Goal: Task Accomplishment & Management: Complete application form

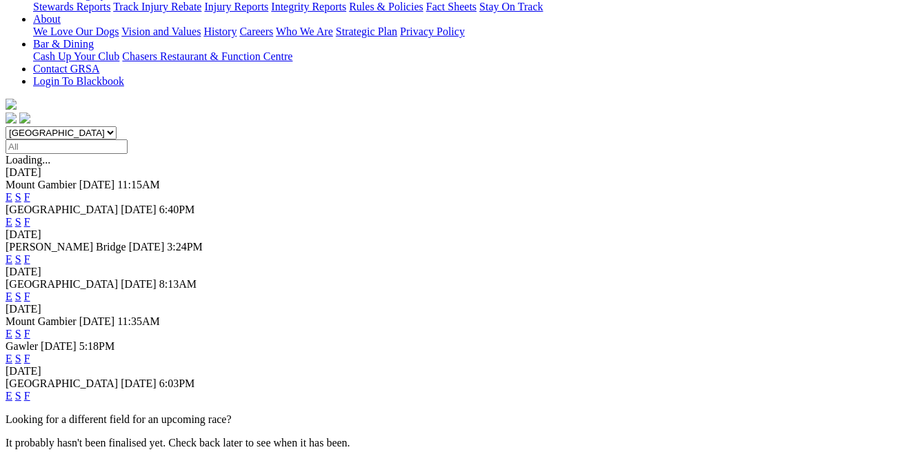
scroll to position [374, 0]
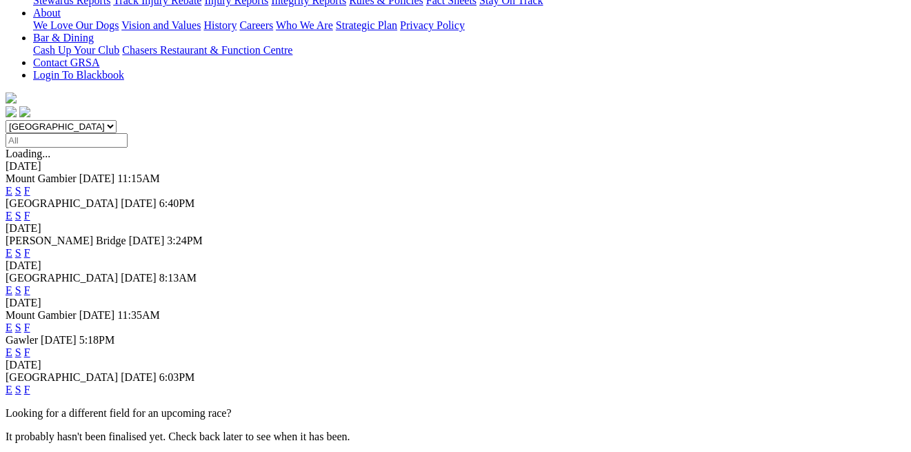
click at [30, 284] on link "F" at bounding box center [27, 290] width 6 height 12
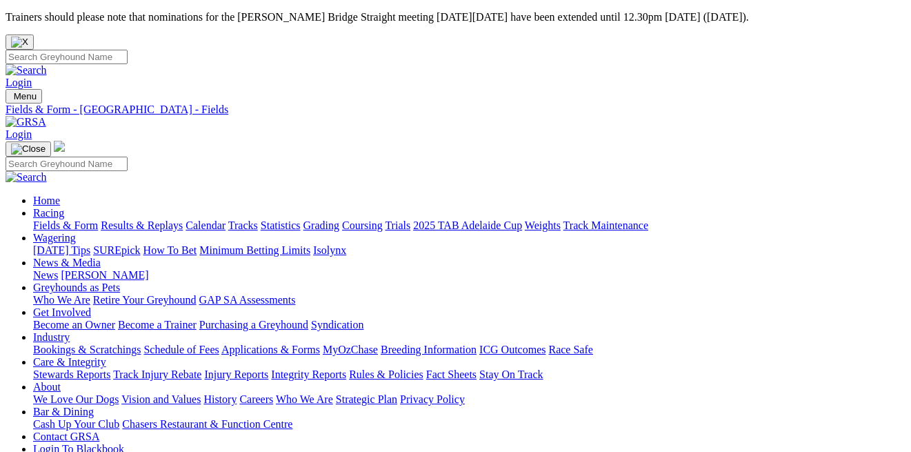
click at [72, 343] on link "Bookings & Scratchings" at bounding box center [87, 349] width 108 height 12
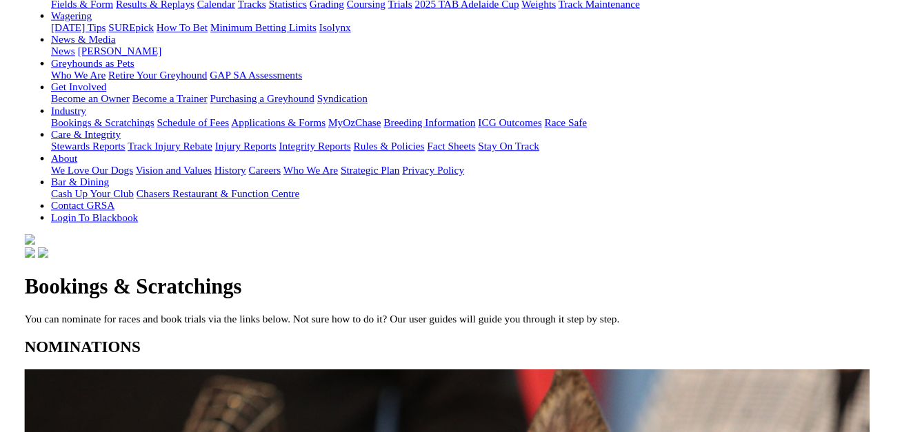
scroll to position [249, 0]
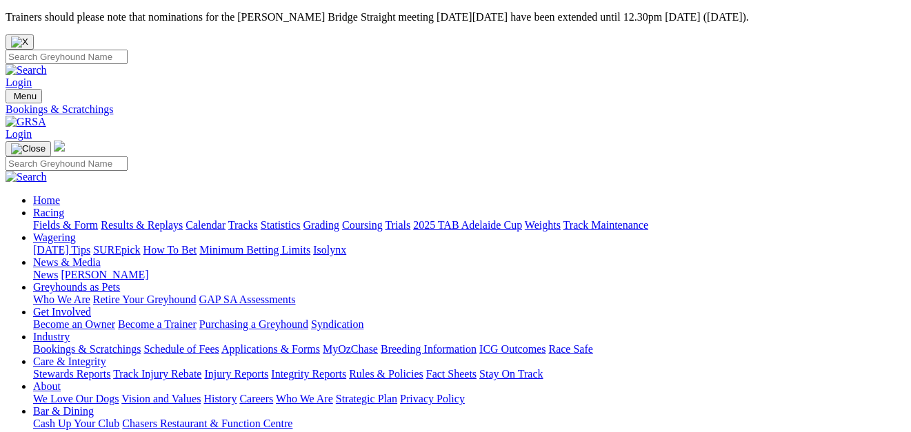
scroll to position [0, 0]
click at [225, 219] on link "Calendar" at bounding box center [205, 225] width 40 height 12
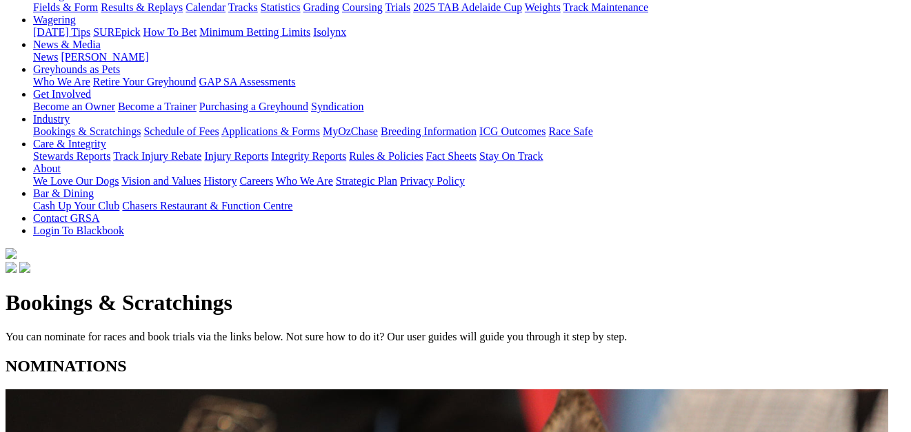
scroll to position [236, 0]
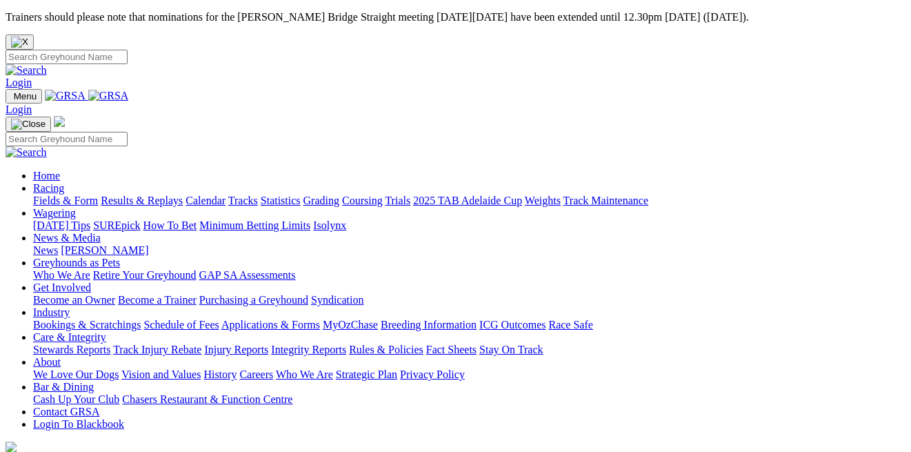
click at [148, 244] on link "[PERSON_NAME]" at bounding box center [105, 250] width 88 height 12
